Goal: Task Accomplishment & Management: Manage account settings

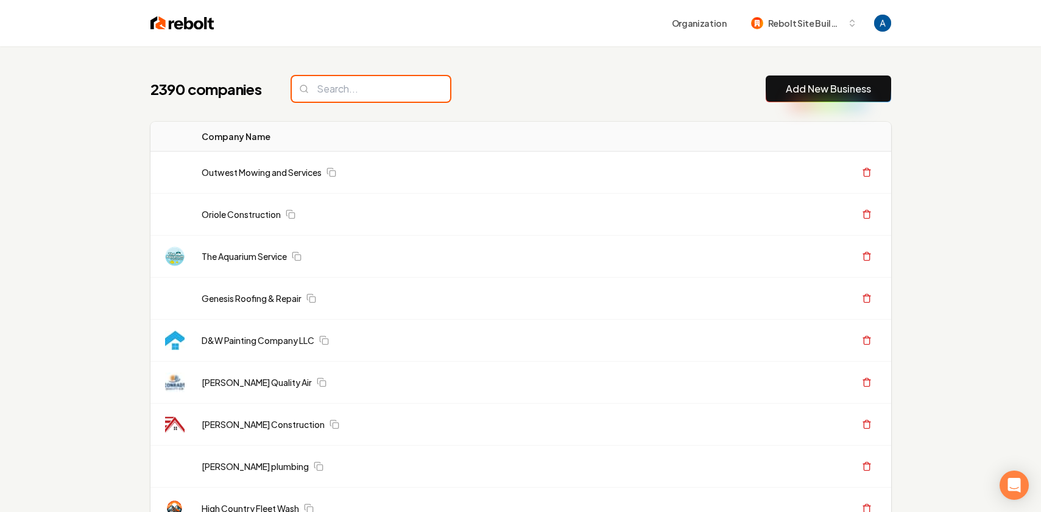
click at [386, 93] on input "search" at bounding box center [371, 89] width 158 height 26
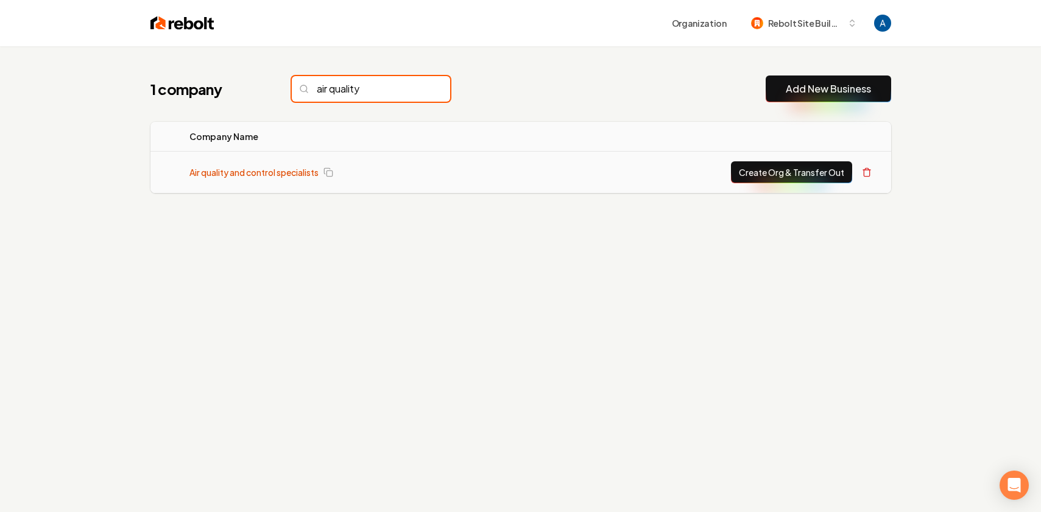
type input "air quality"
click at [287, 174] on link "Air quality and control specialists" at bounding box center [253, 172] width 129 height 12
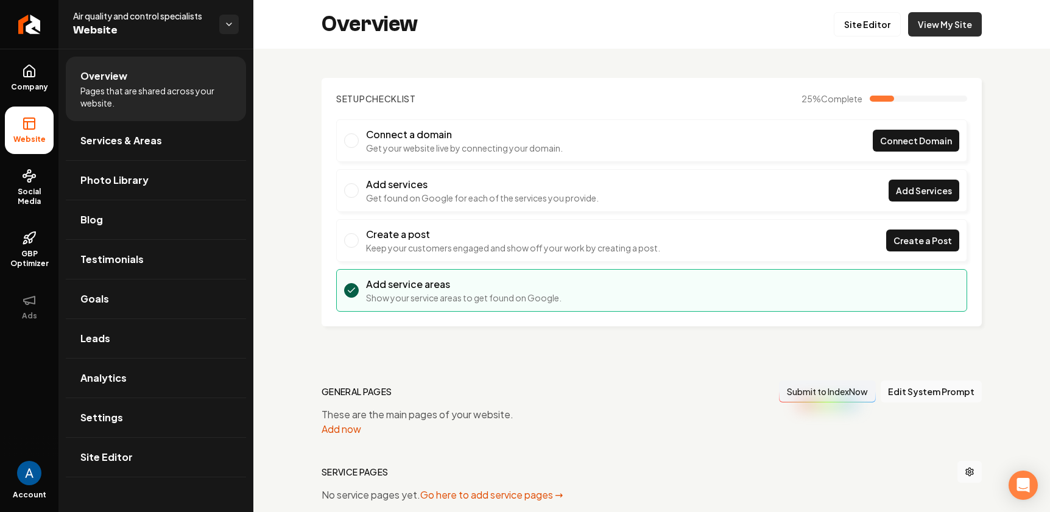
click at [934, 33] on link "View My Site" at bounding box center [945, 24] width 74 height 24
click at [877, 26] on link "Site Editor" at bounding box center [867, 24] width 67 height 24
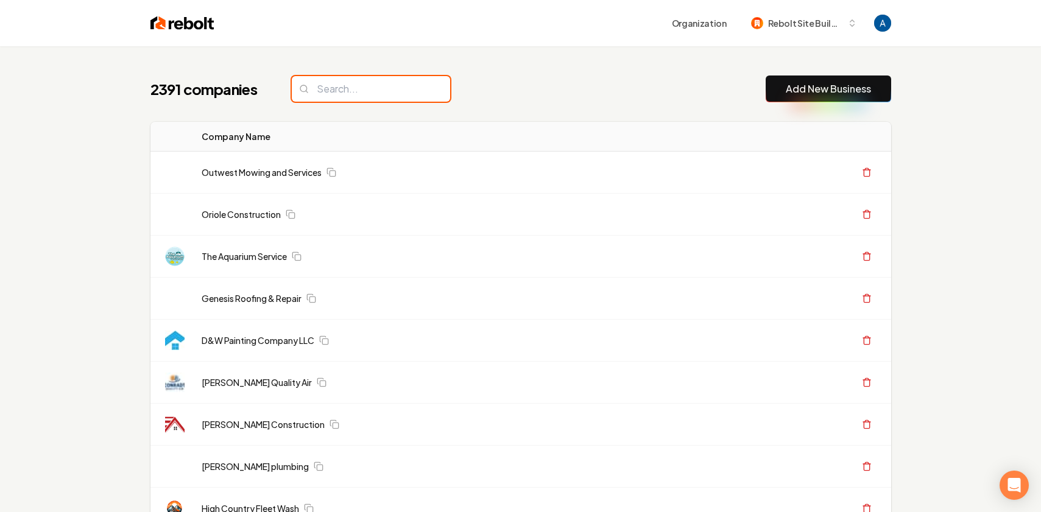
click at [382, 89] on input "search" at bounding box center [371, 89] width 158 height 26
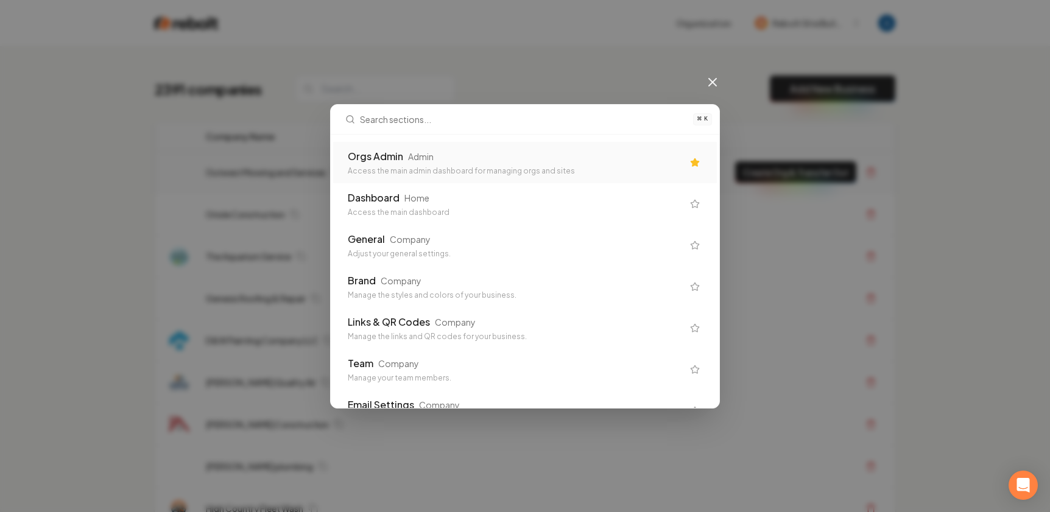
click at [490, 152] on div "Orgs Admin Admin" at bounding box center [515, 156] width 335 height 15
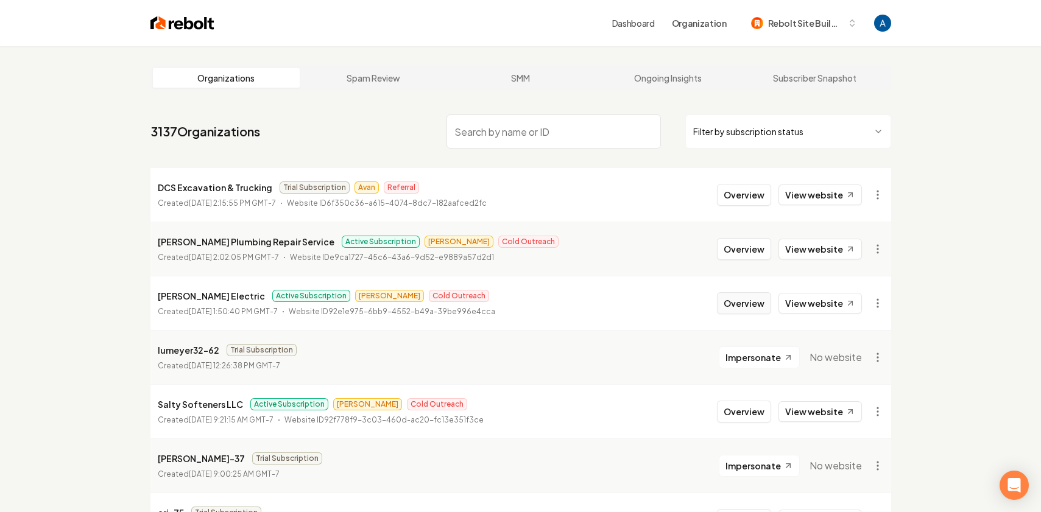
click at [740, 306] on button "Overview" at bounding box center [744, 303] width 54 height 22
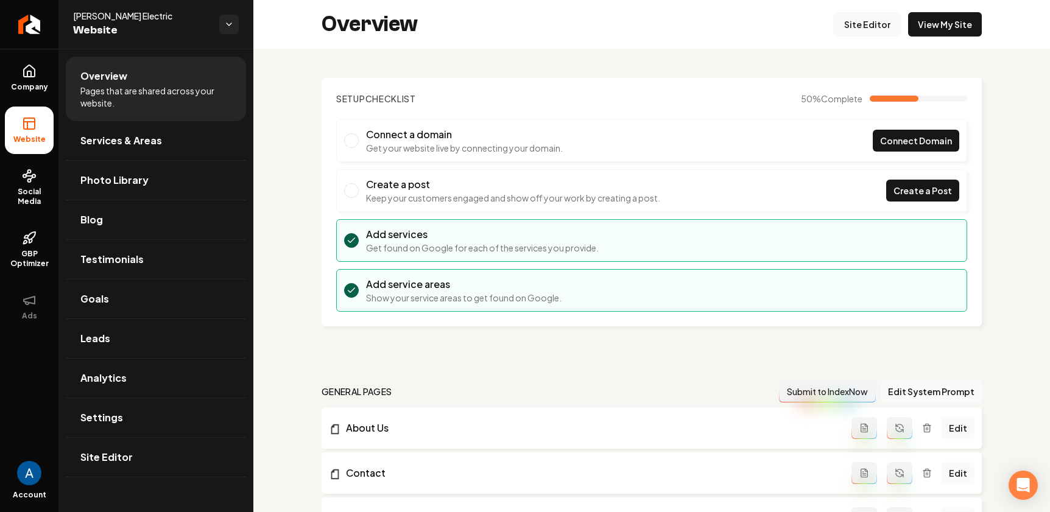
click at [846, 30] on link "Site Editor" at bounding box center [867, 24] width 67 height 24
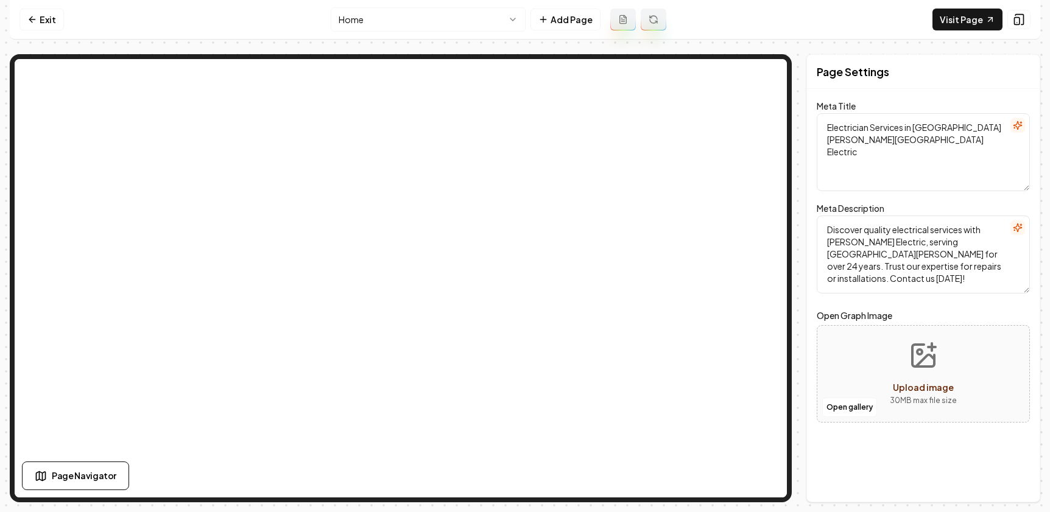
click at [63, 14] on nav "Exit Home Add Page Visit Page" at bounding box center [525, 20] width 1030 height 40
click at [41, 18] on link "Exit" at bounding box center [41, 20] width 44 height 22
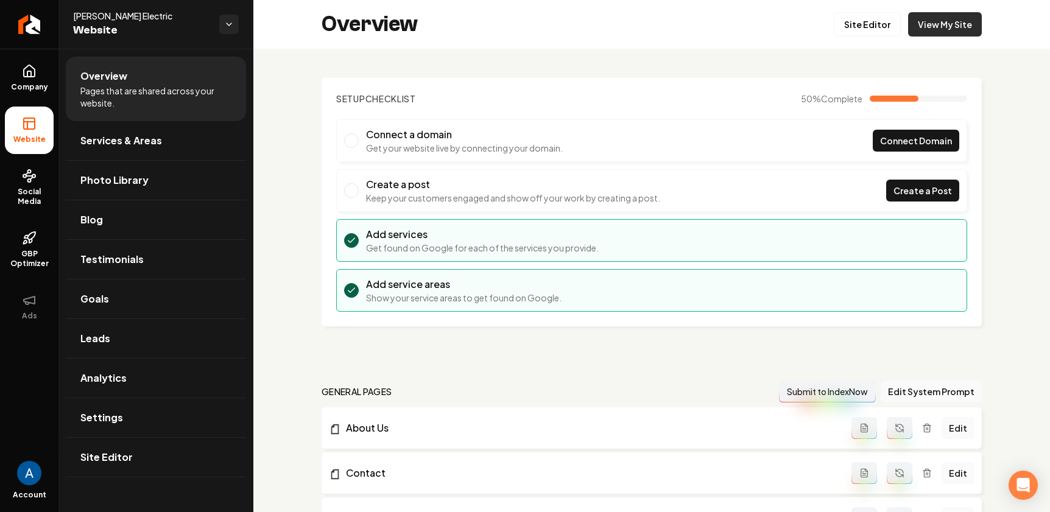
click at [936, 26] on link "View My Site" at bounding box center [945, 24] width 74 height 24
click at [133, 146] on span "Services & Areas" at bounding box center [121, 140] width 82 height 15
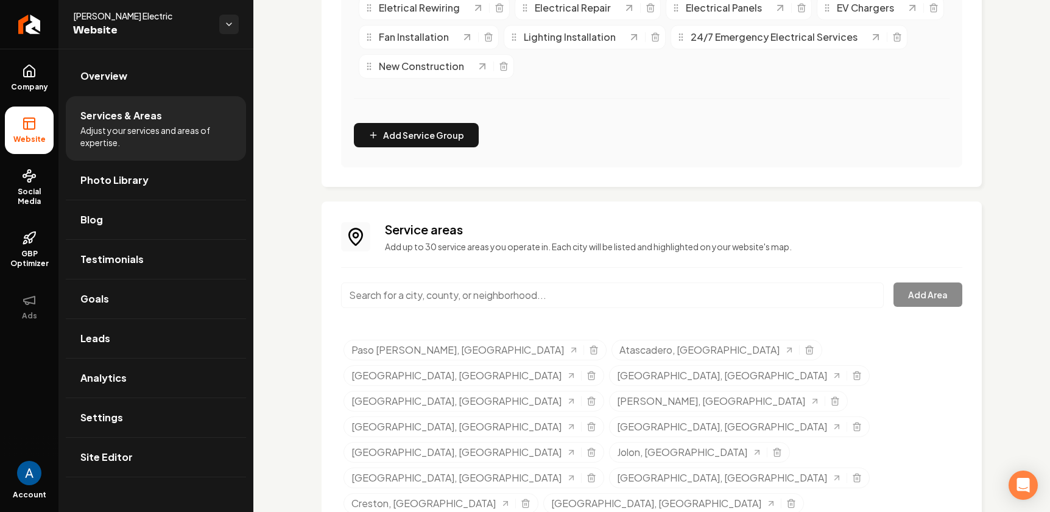
scroll to position [350, 0]
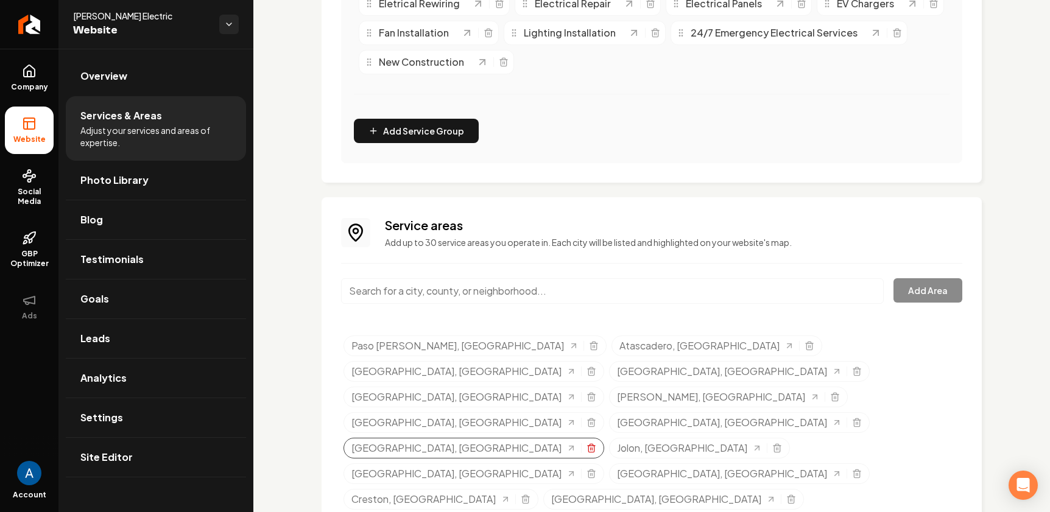
click at [586, 443] on icon "Selected tags" at bounding box center [591, 448] width 10 height 10
click at [596, 494] on icon "Selected tags" at bounding box center [591, 499] width 10 height 10
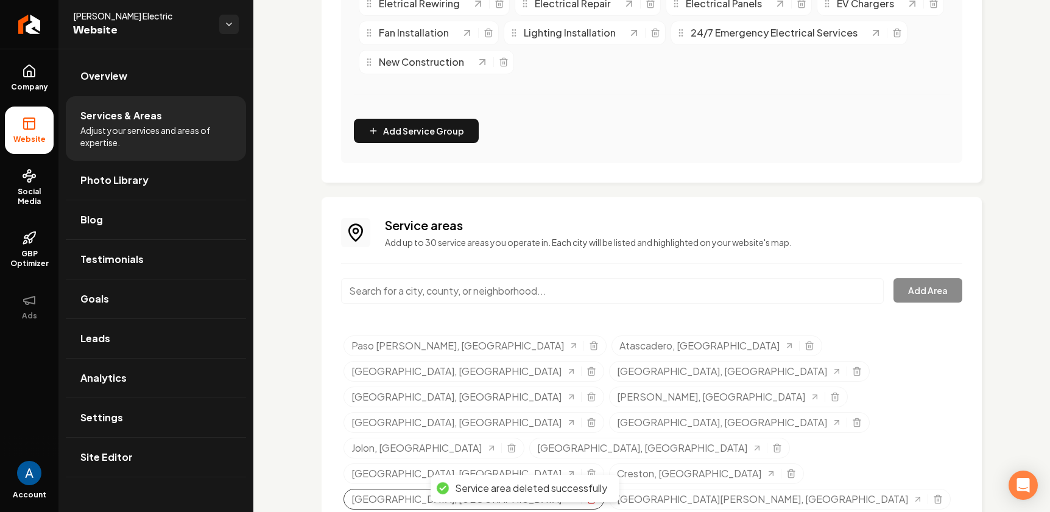
click at [594, 497] on icon "Selected tags" at bounding box center [590, 500] width 5 height 7
